Goal: Task Accomplishment & Management: Manage account settings

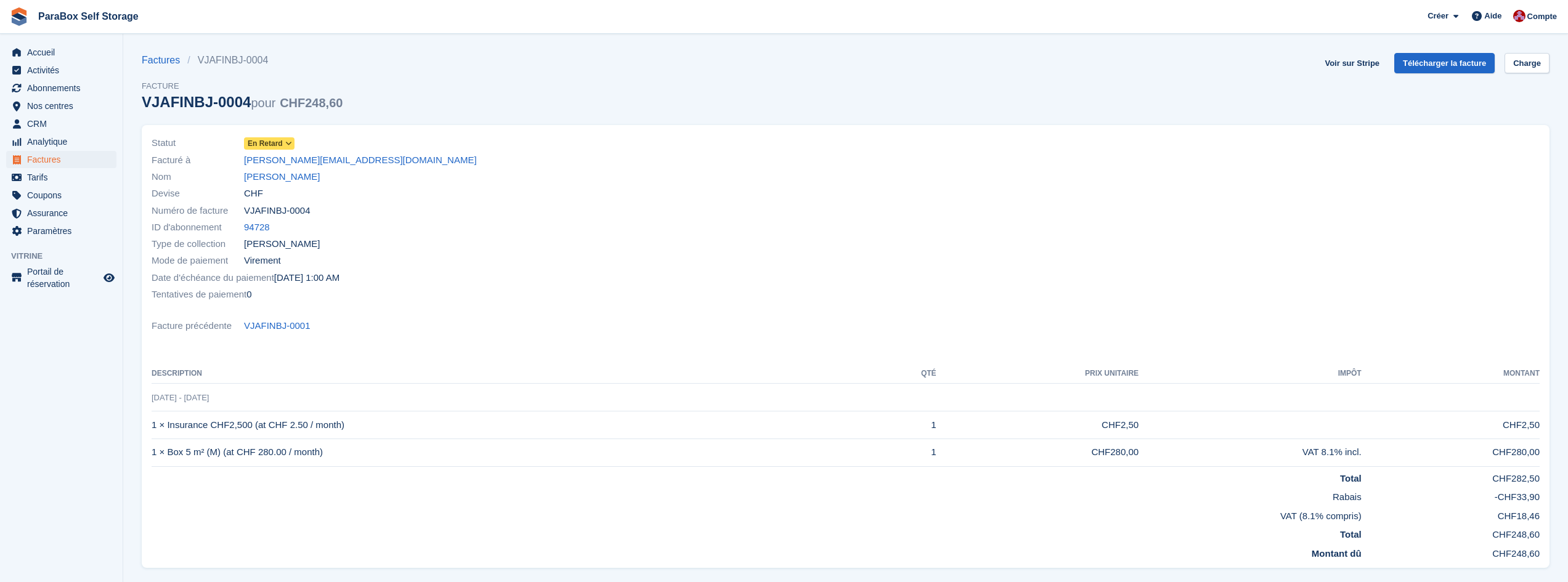
click at [1268, 240] on div at bounding box center [1196, 218] width 701 height 183
click at [154, 61] on link "Factures" at bounding box center [164, 61] width 46 height 15
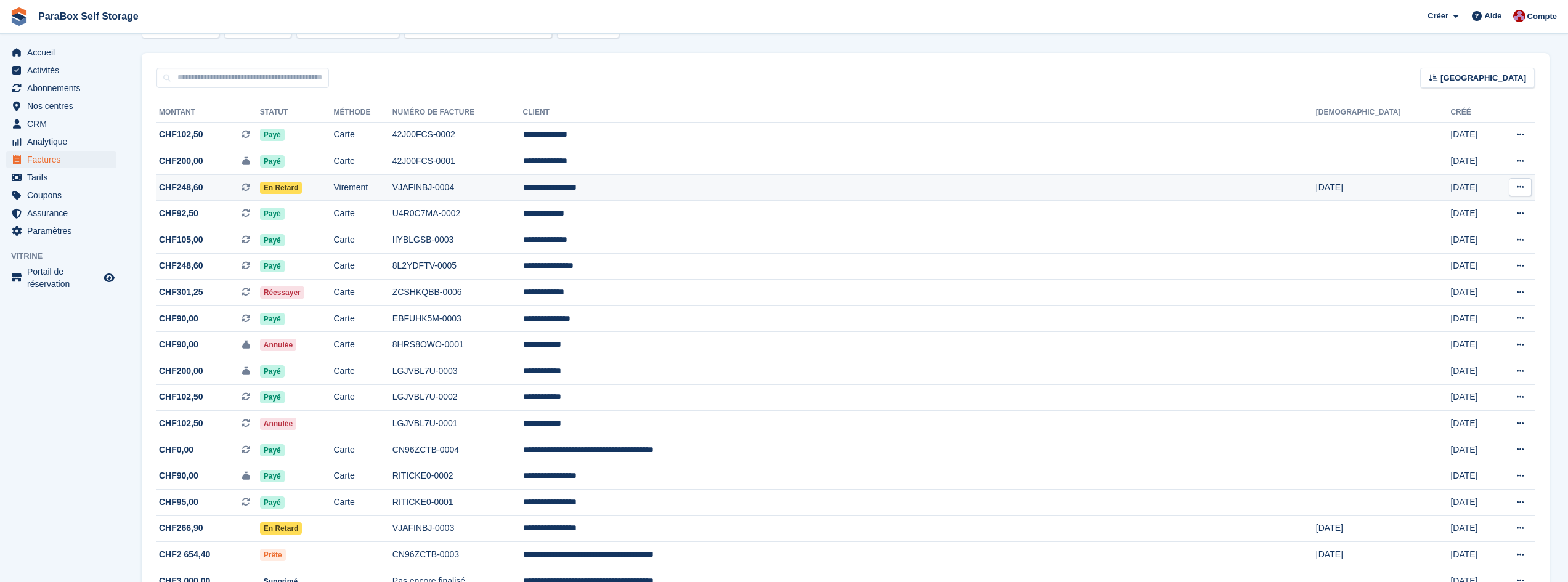
scroll to position [62, 0]
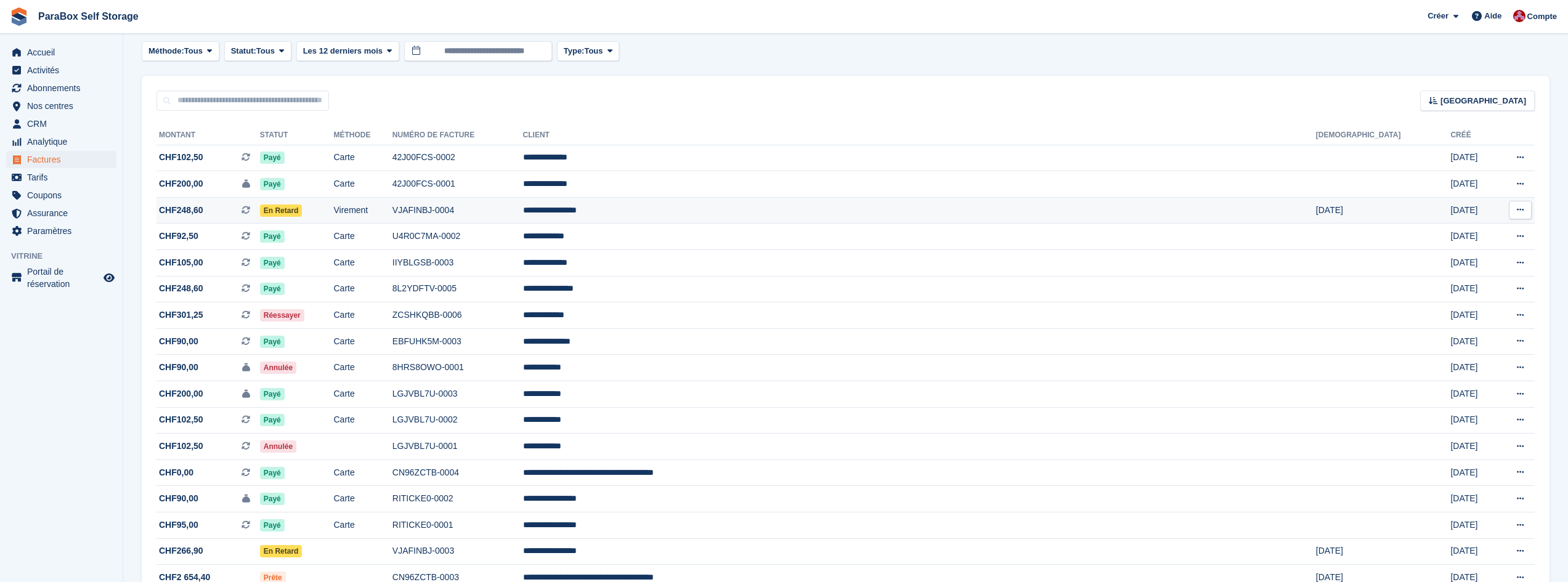
click at [334, 204] on td "En retard" at bounding box center [297, 210] width 74 height 26
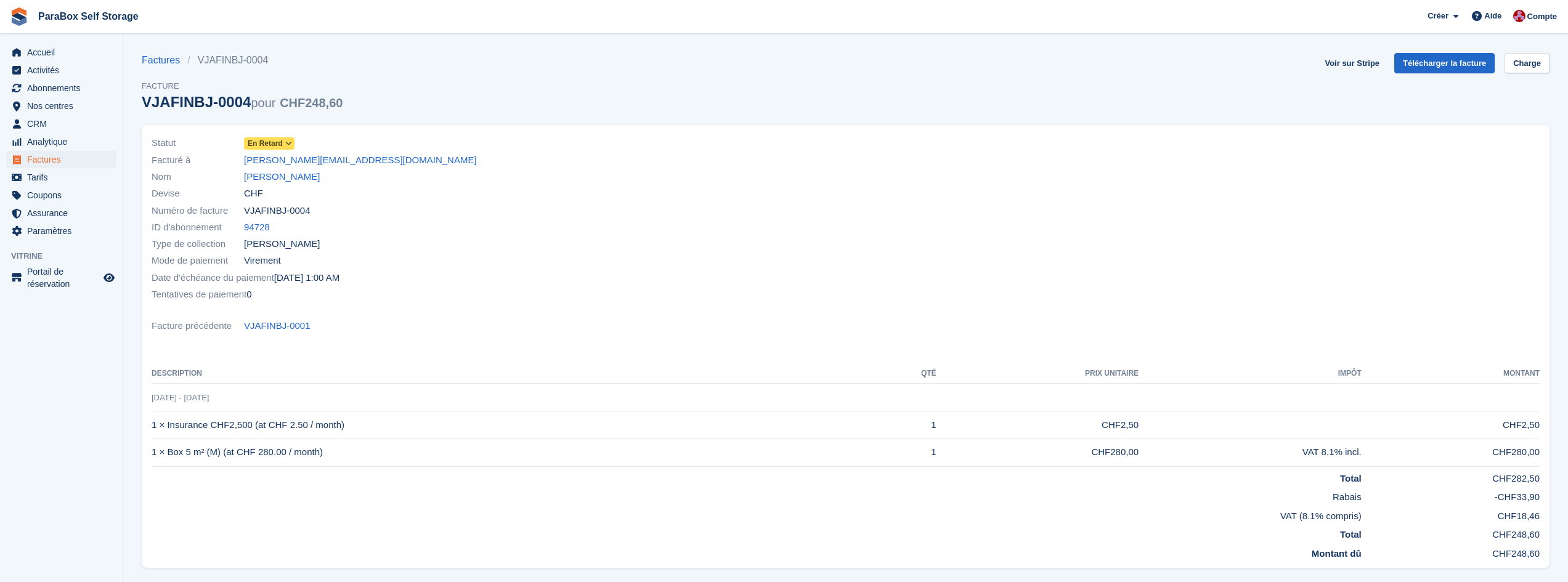
drag, startPoint x: 395, startPoint y: 163, endPoint x: 240, endPoint y: 161, distance: 155.0
click at [240, 161] on div "Facturé à [PERSON_NAME][EMAIL_ADDRESS][DOMAIN_NAME]" at bounding box center [495, 160] width 687 height 17
copy div "Facturé à [PERSON_NAME][EMAIL_ADDRESS][DOMAIN_NAME]"
drag, startPoint x: 584, startPoint y: 335, endPoint x: 580, endPoint y: 329, distance: 7.2
click at [584, 331] on div "Facture précédente VJAFINBJ-0001" at bounding box center [846, 326] width 1388 height 17
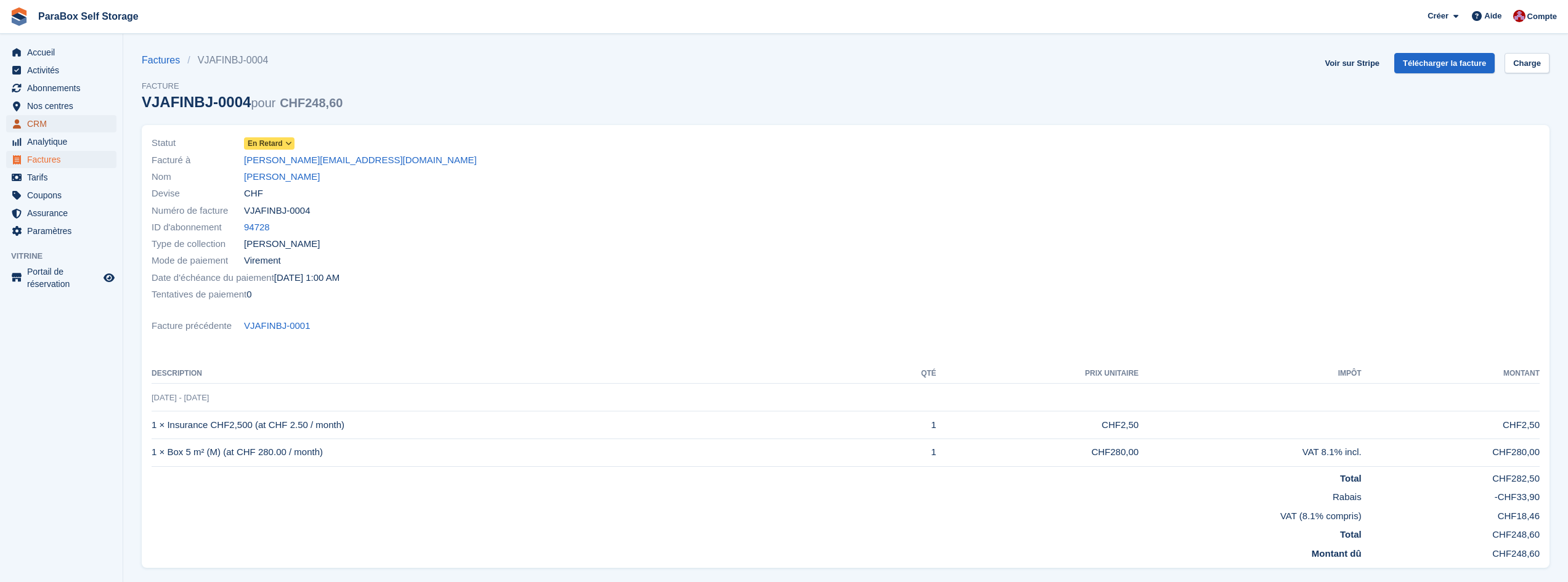
click at [40, 125] on span "CRM" at bounding box center [64, 124] width 74 height 17
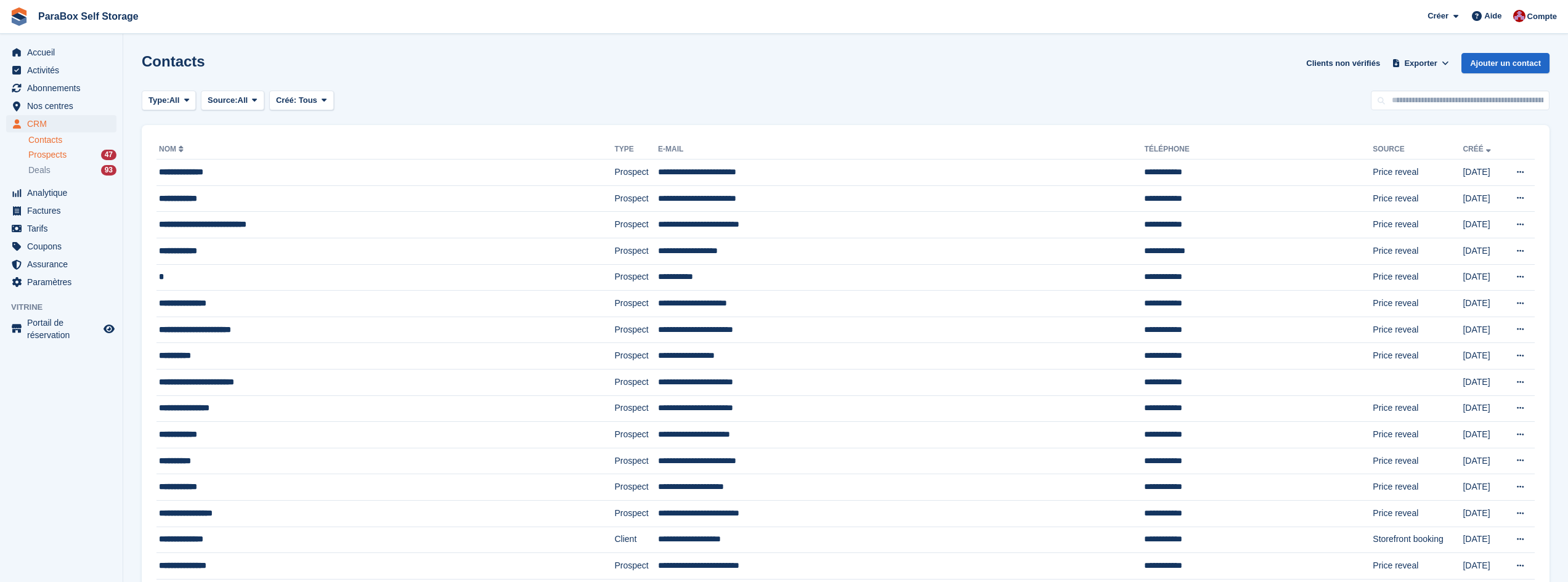
click at [58, 159] on span "Prospects" at bounding box center [47, 155] width 38 height 12
